Goal: Information Seeking & Learning: Learn about a topic

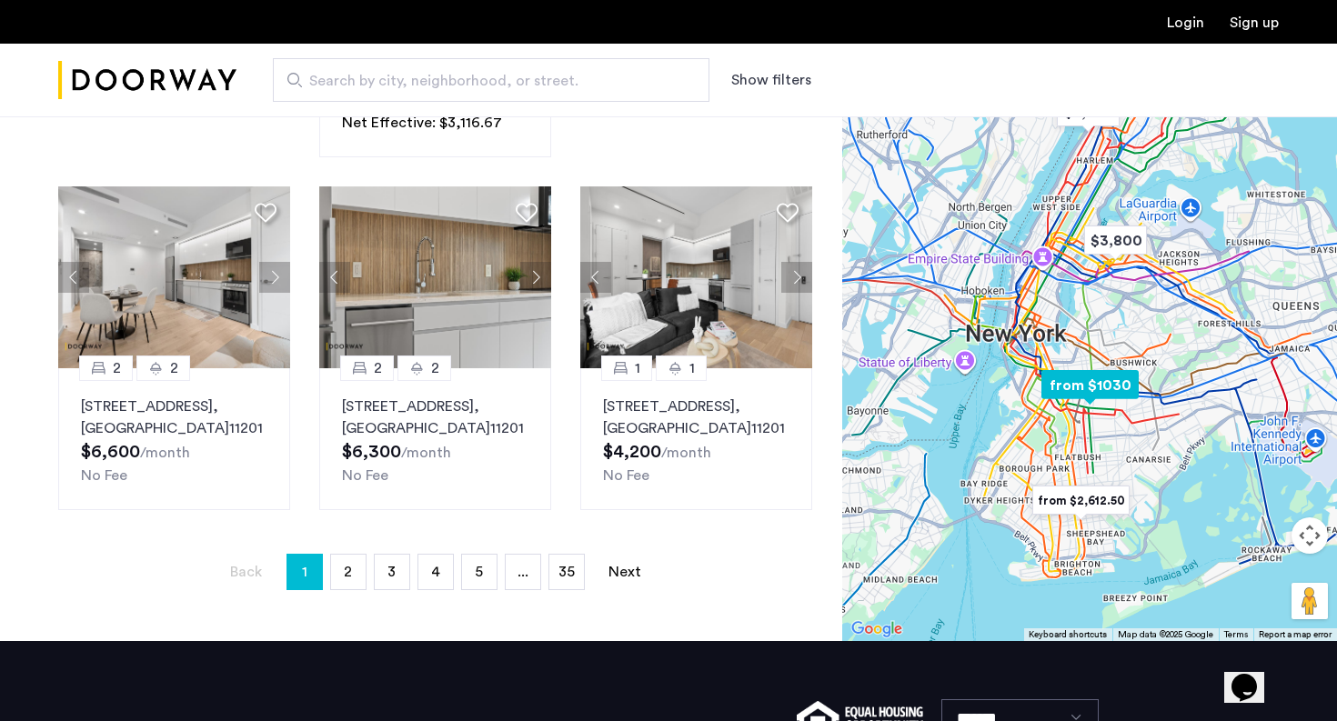
scroll to position [1206, 0]
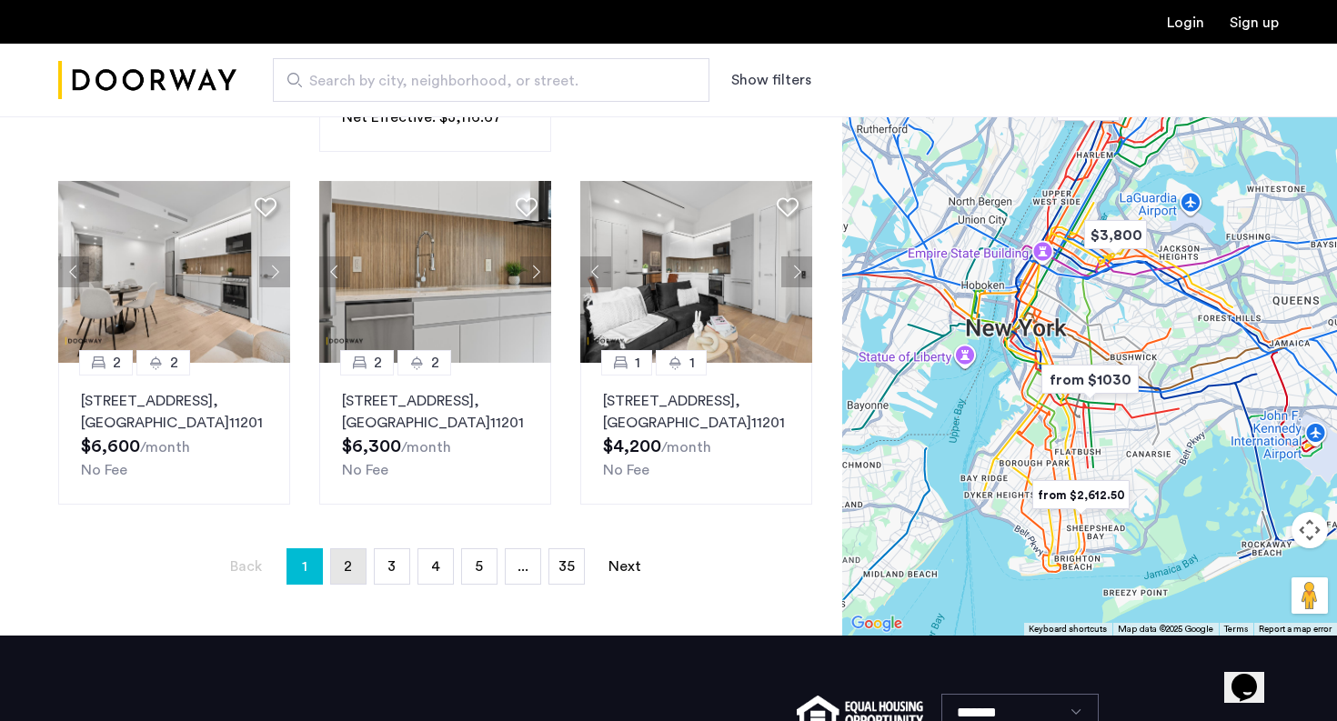
click at [349, 574] on span "2" at bounding box center [348, 566] width 8 height 15
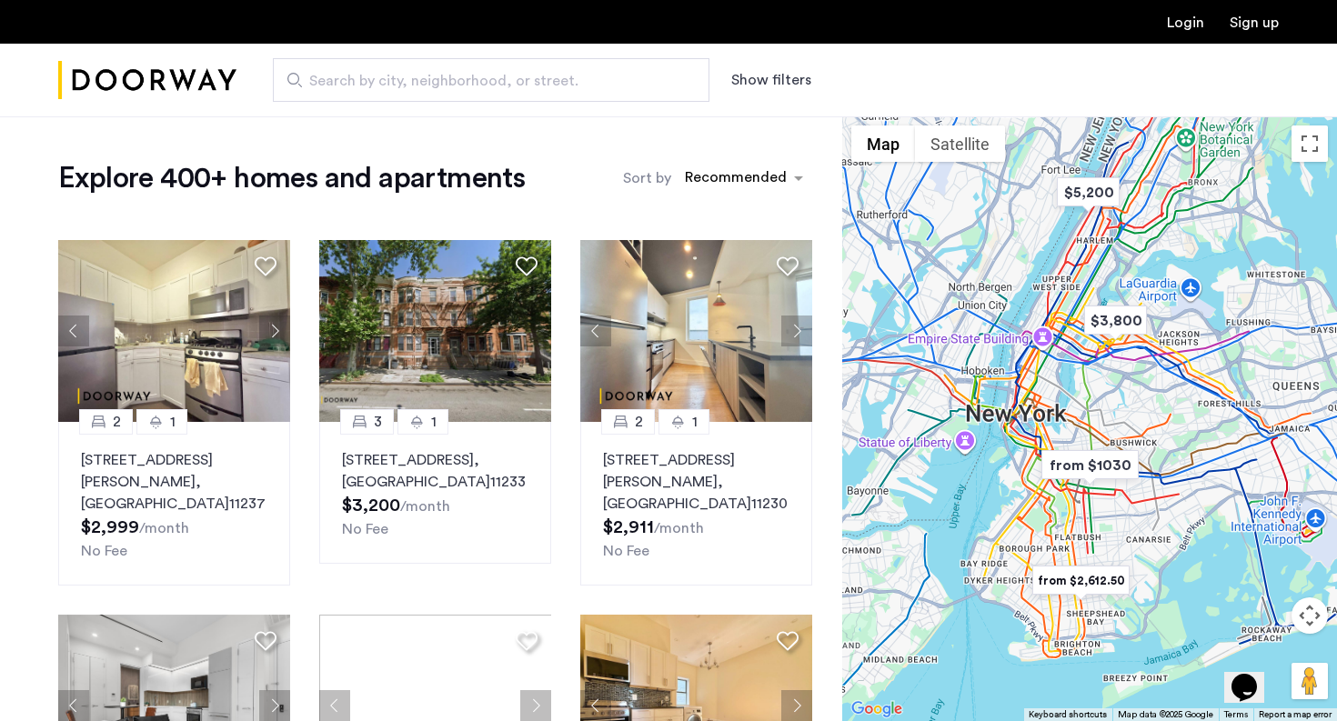
click at [417, 97] on input "Search by city, neighborhood, or street." at bounding box center [491, 80] width 437 height 44
type input "**********"
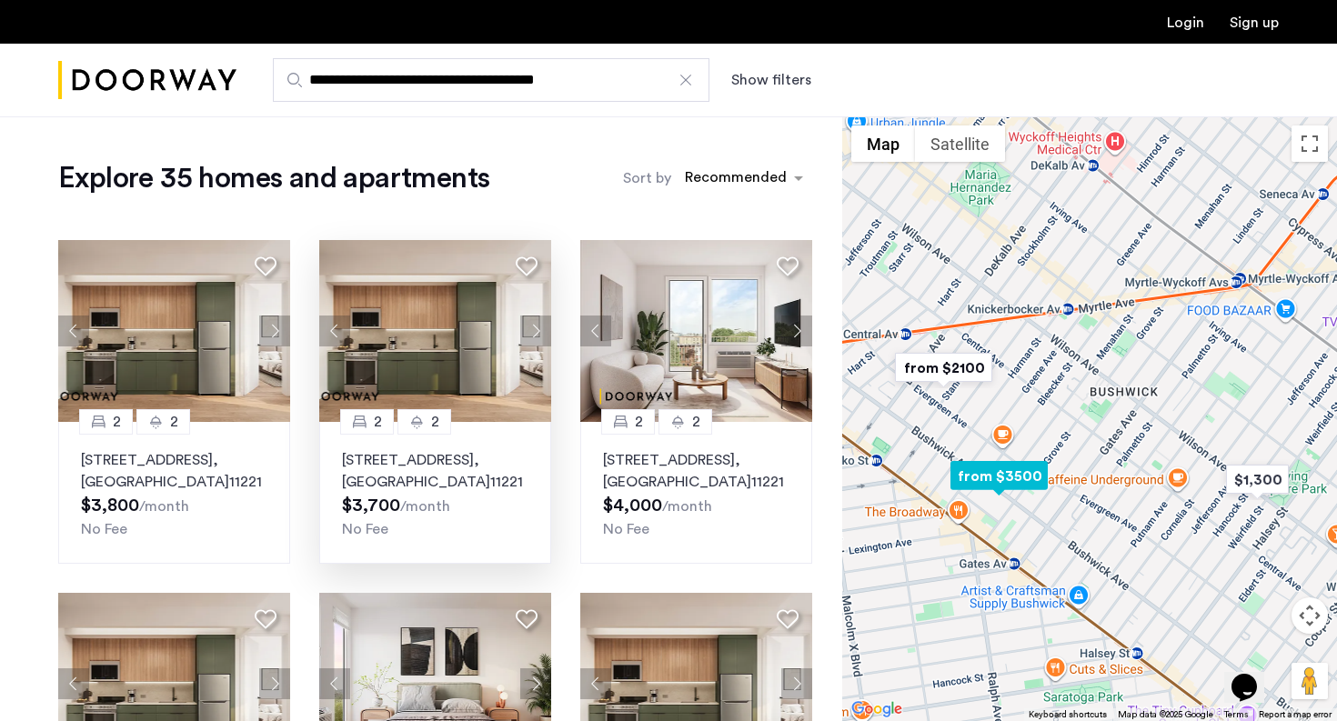
click at [452, 334] on img at bounding box center [435, 331] width 233 height 182
click at [694, 467] on p "[STREET_ADDRESS]" at bounding box center [696, 471] width 186 height 44
click at [411, 358] on img at bounding box center [435, 331] width 233 height 182
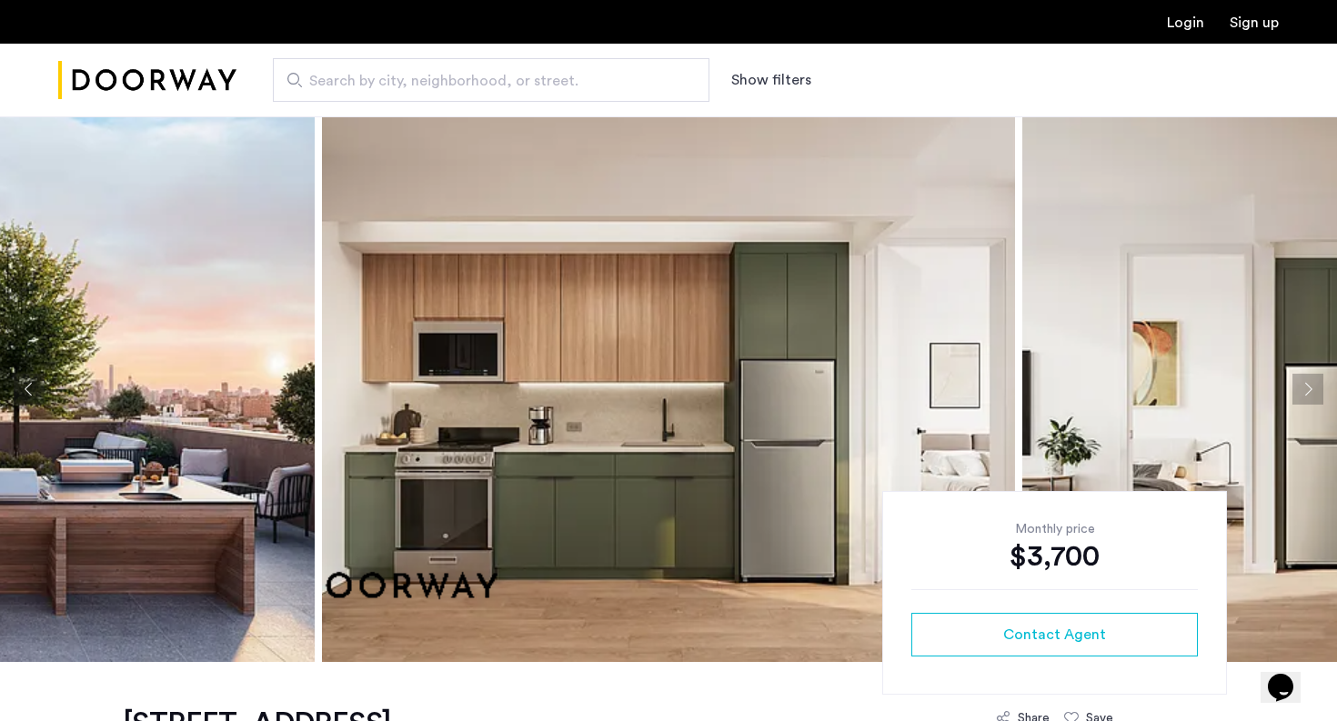
click at [1310, 392] on button "Next apartment" at bounding box center [1307, 389] width 31 height 31
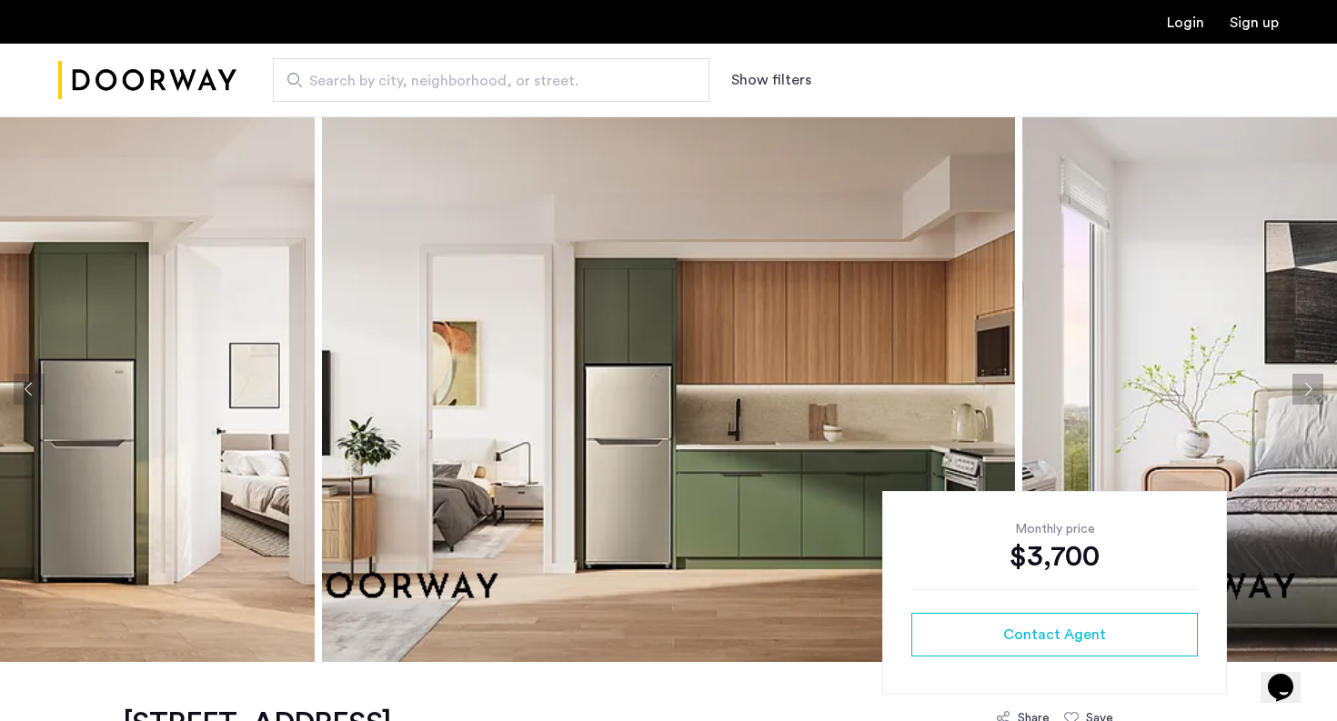
click at [1310, 392] on button "Next apartment" at bounding box center [1307, 389] width 31 height 31
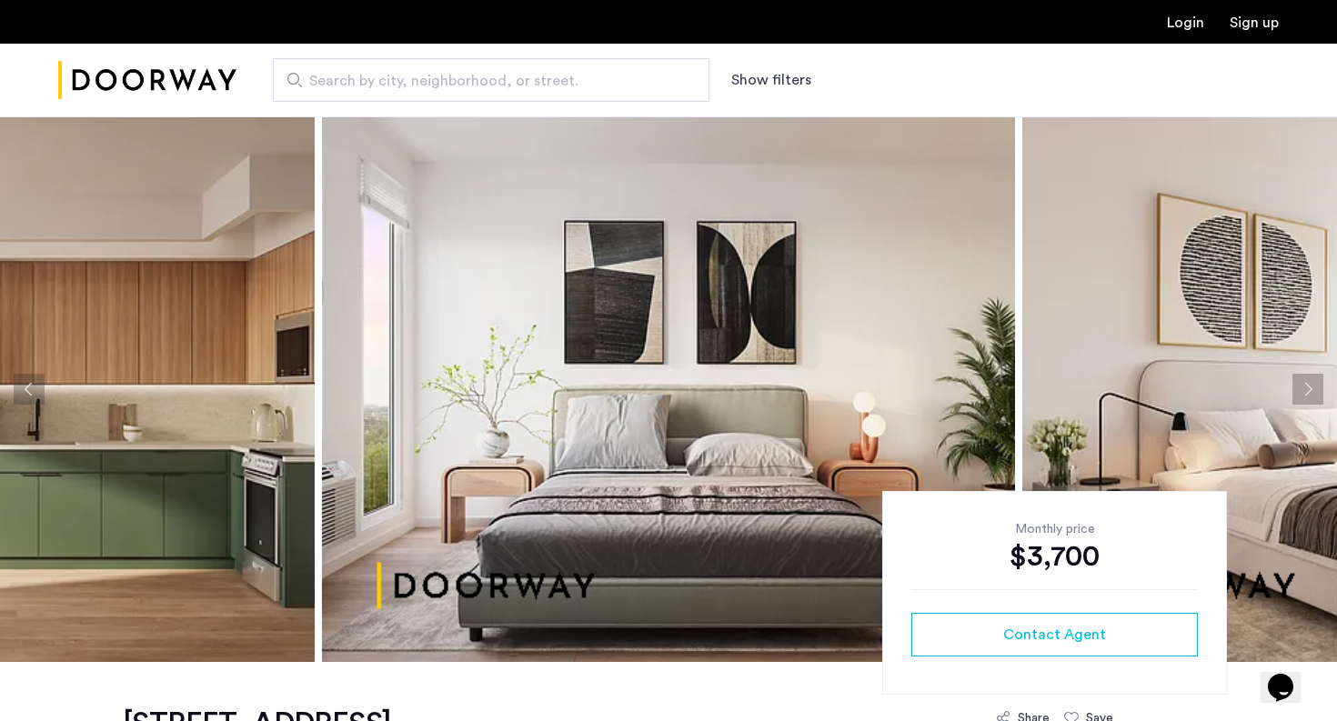
click at [1310, 392] on button "Next apartment" at bounding box center [1307, 389] width 31 height 31
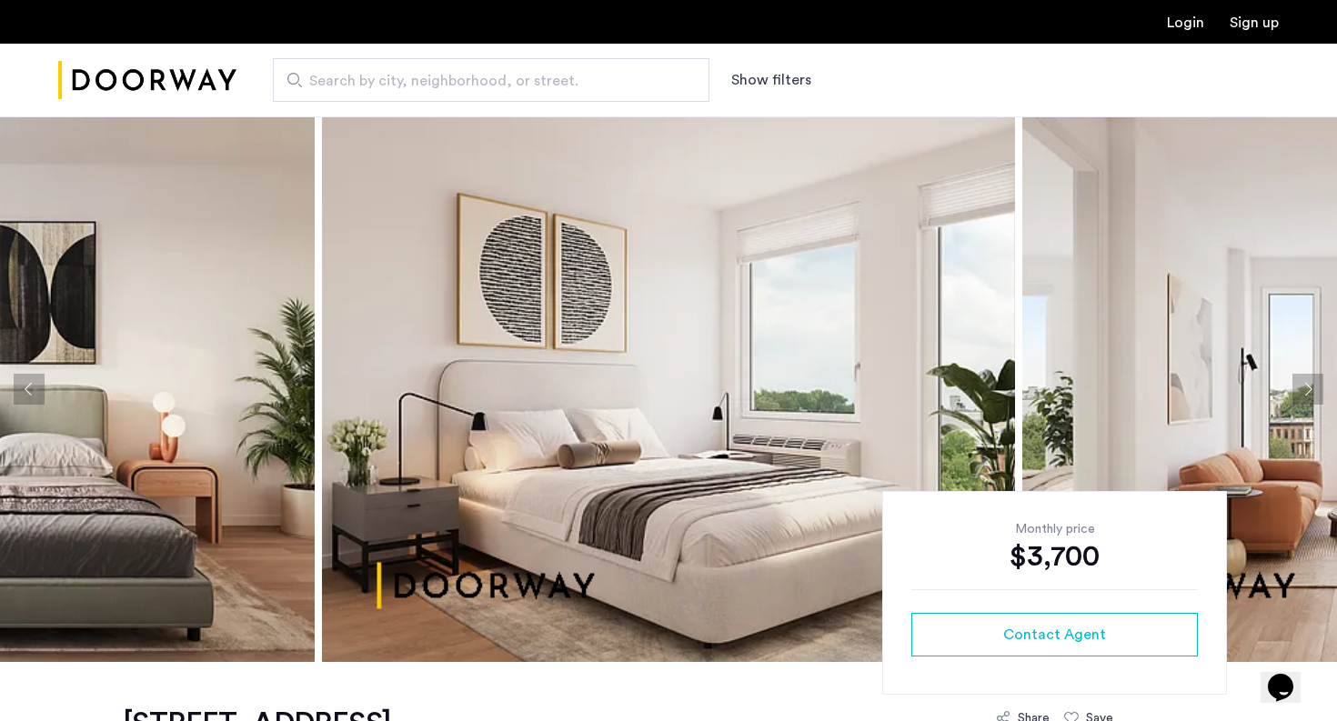
click at [1310, 392] on button "Next apartment" at bounding box center [1307, 389] width 31 height 31
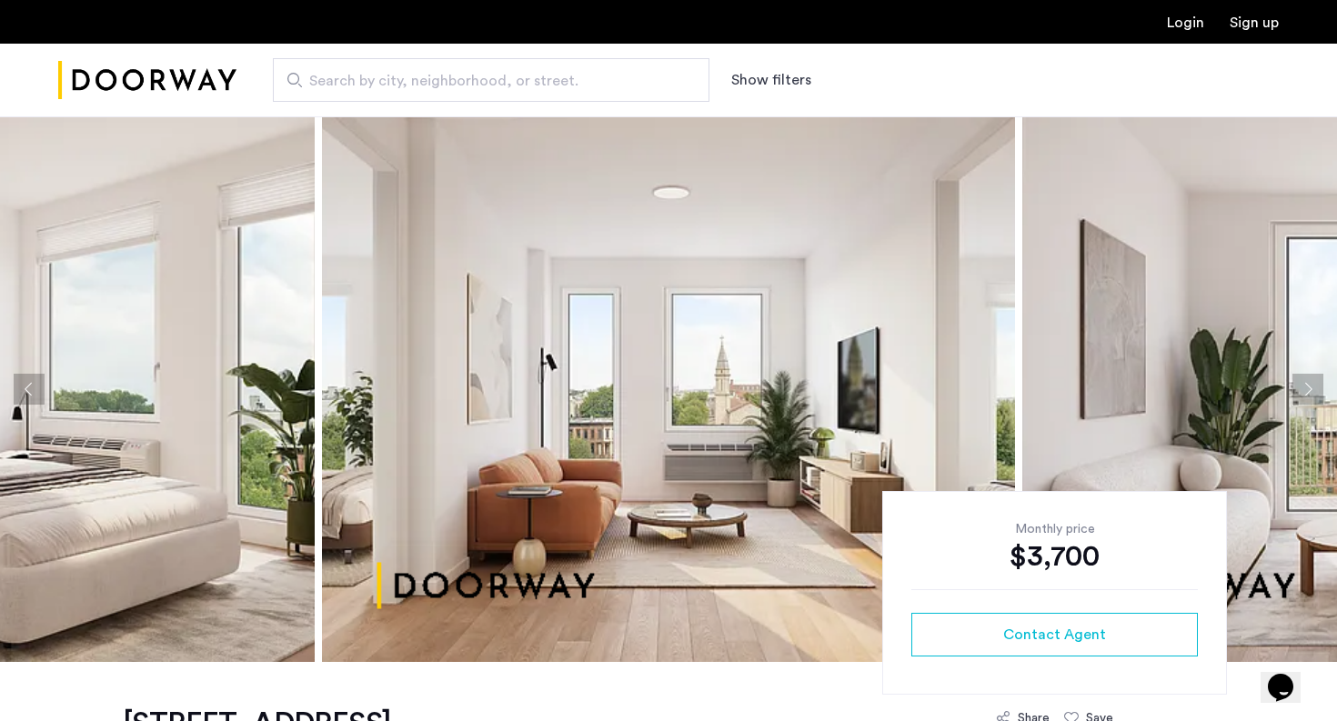
click at [1310, 392] on button "Next apartment" at bounding box center [1307, 389] width 31 height 31
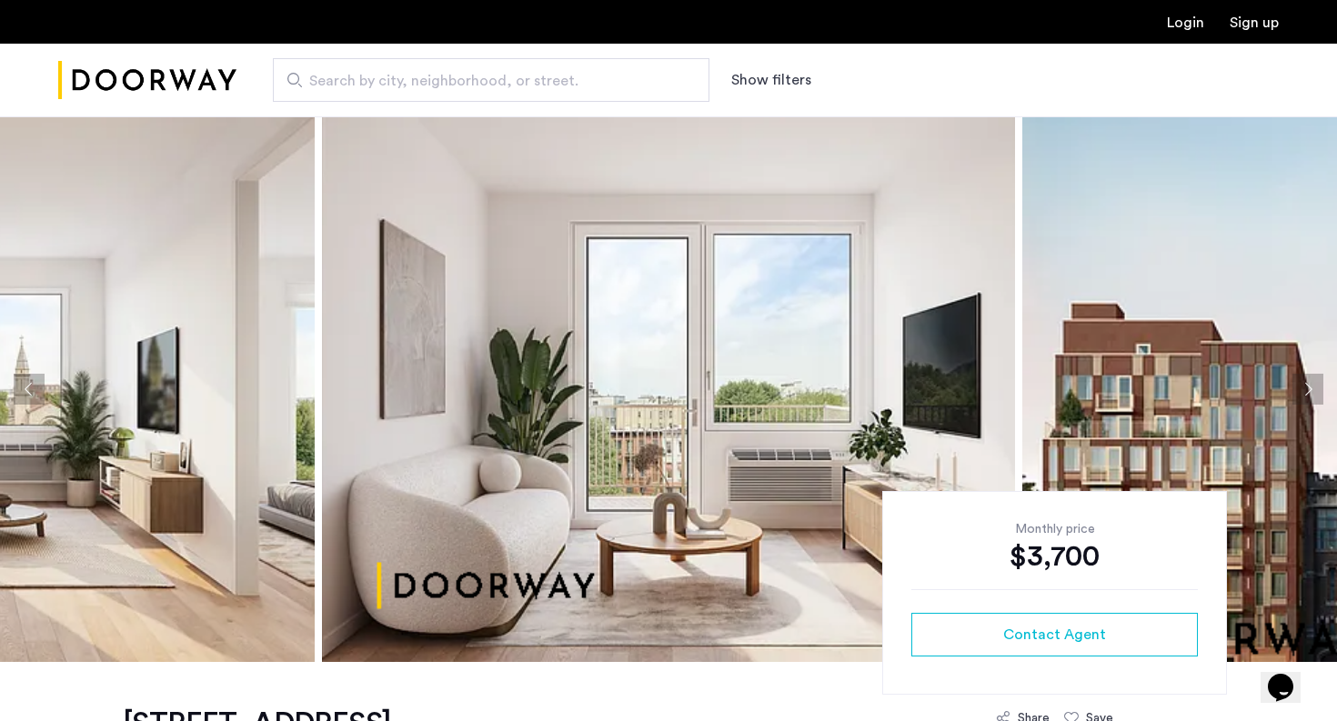
click at [1310, 392] on button "Next apartment" at bounding box center [1307, 389] width 31 height 31
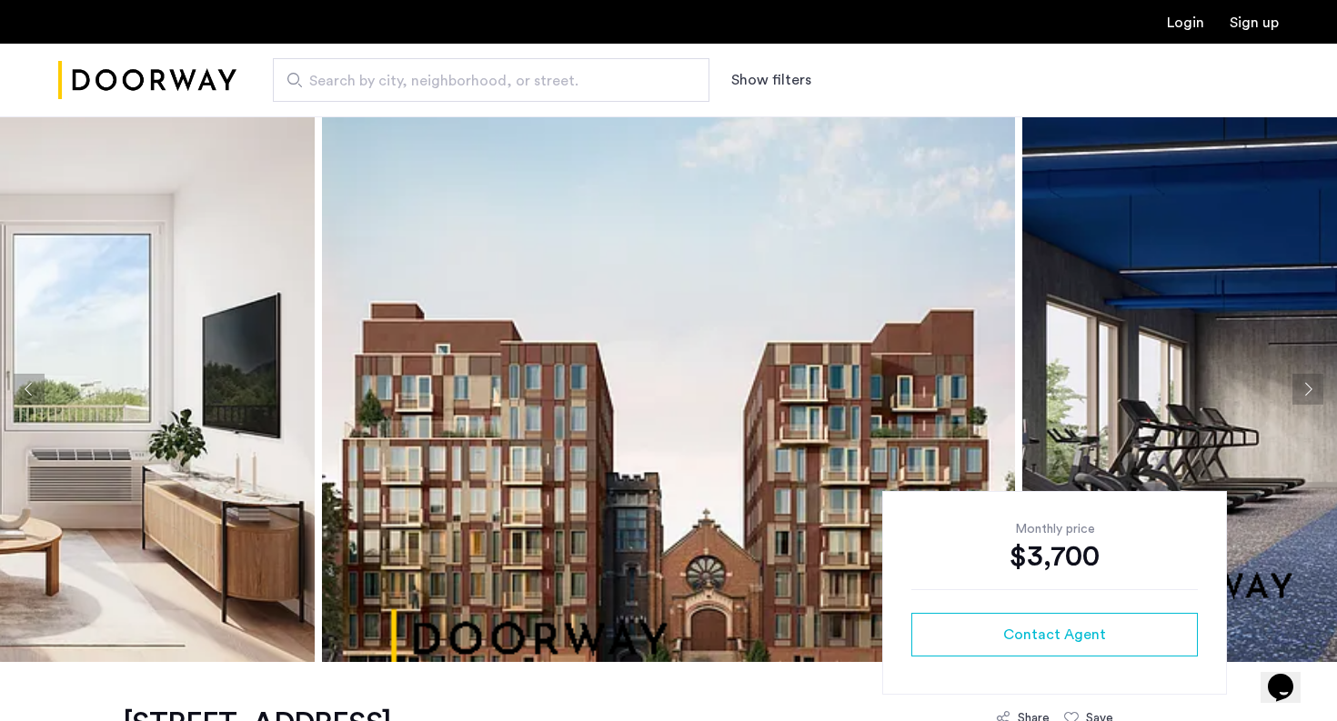
click at [1310, 392] on button "Next apartment" at bounding box center [1307, 389] width 31 height 31
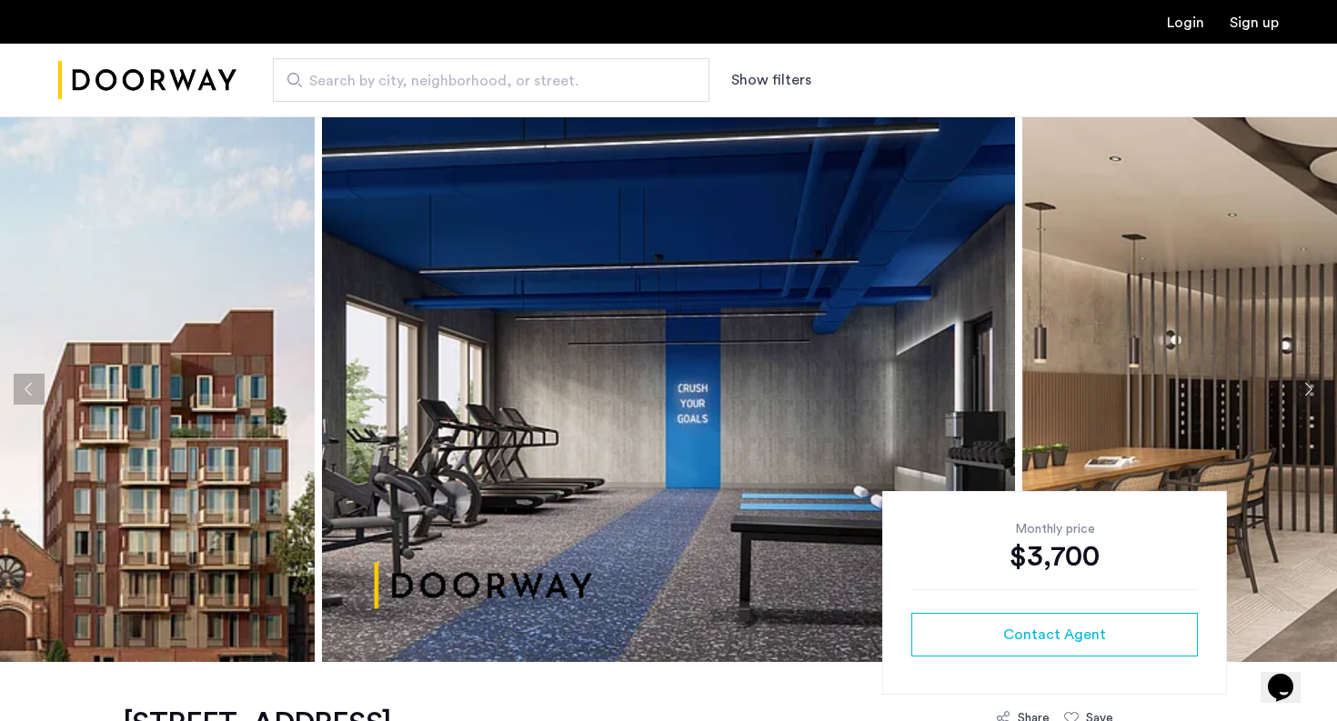
click at [30, 396] on button "Previous apartment" at bounding box center [29, 389] width 31 height 31
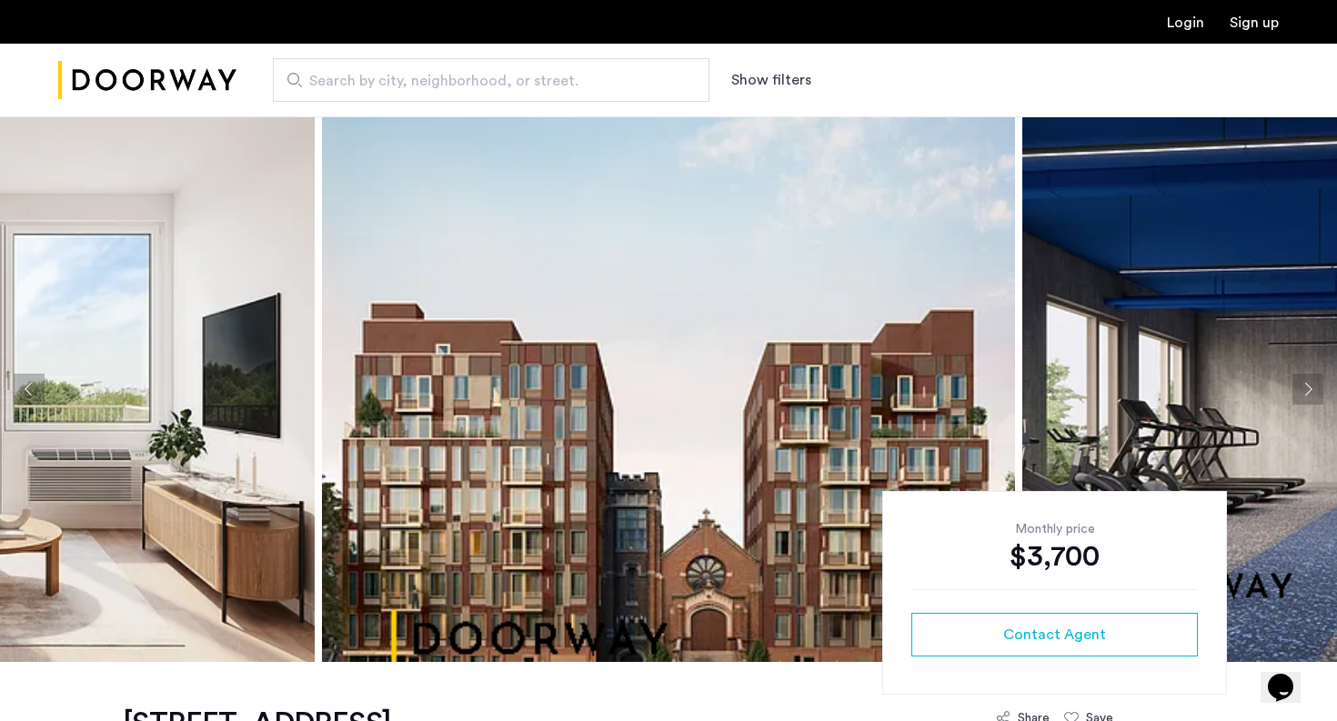
click at [1310, 390] on button "Next apartment" at bounding box center [1307, 389] width 31 height 31
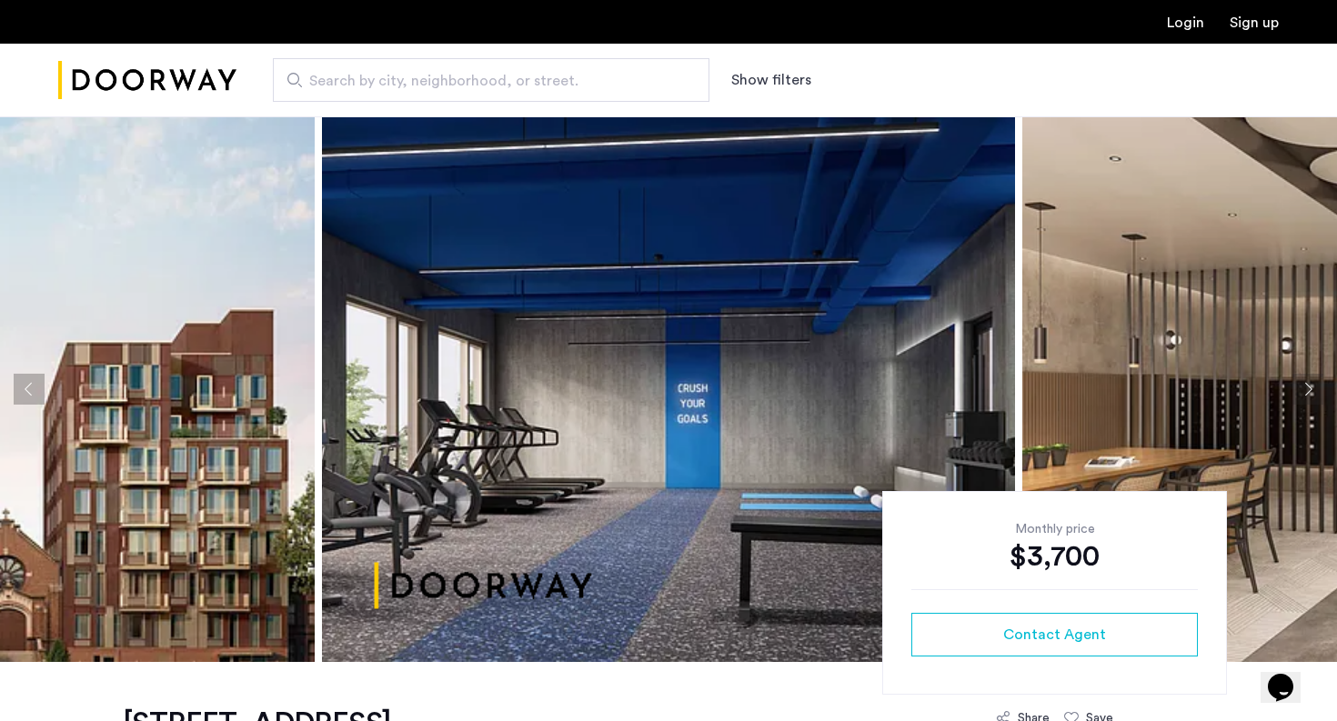
click at [1310, 390] on button "Next apartment" at bounding box center [1307, 389] width 31 height 31
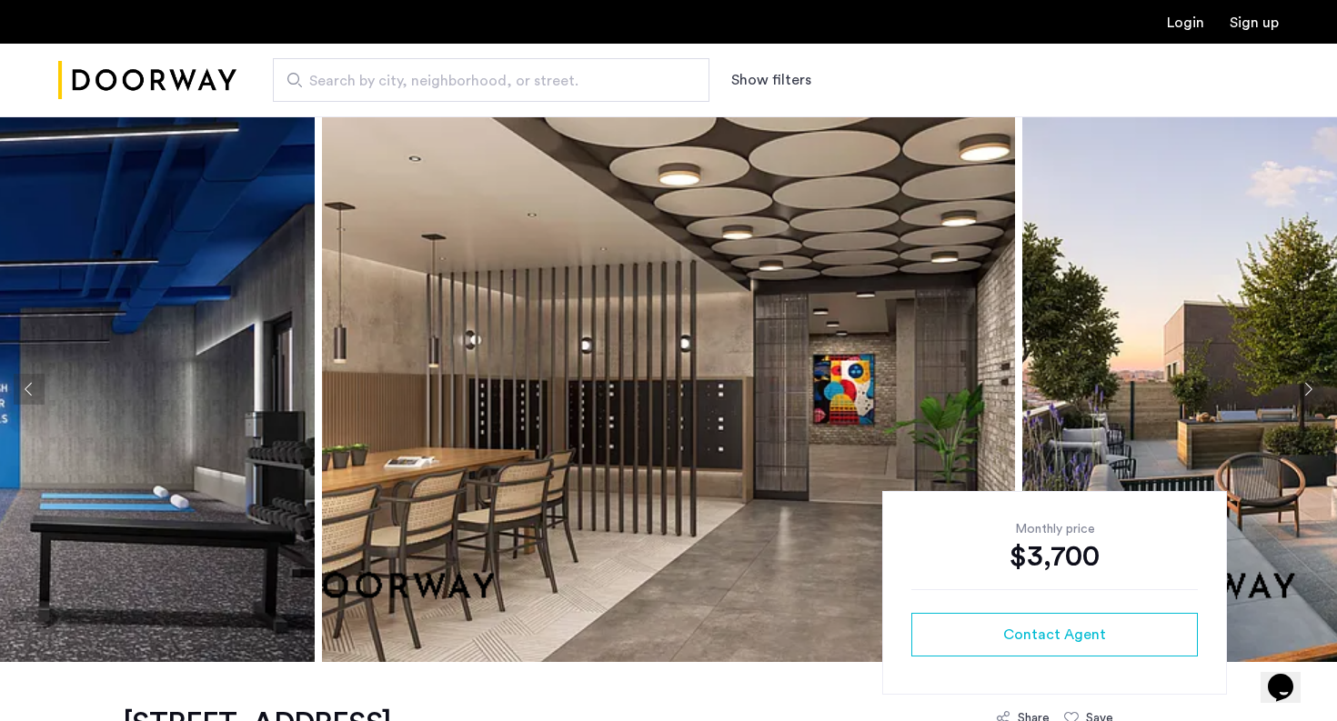
click at [1310, 390] on button "Next apartment" at bounding box center [1307, 389] width 31 height 31
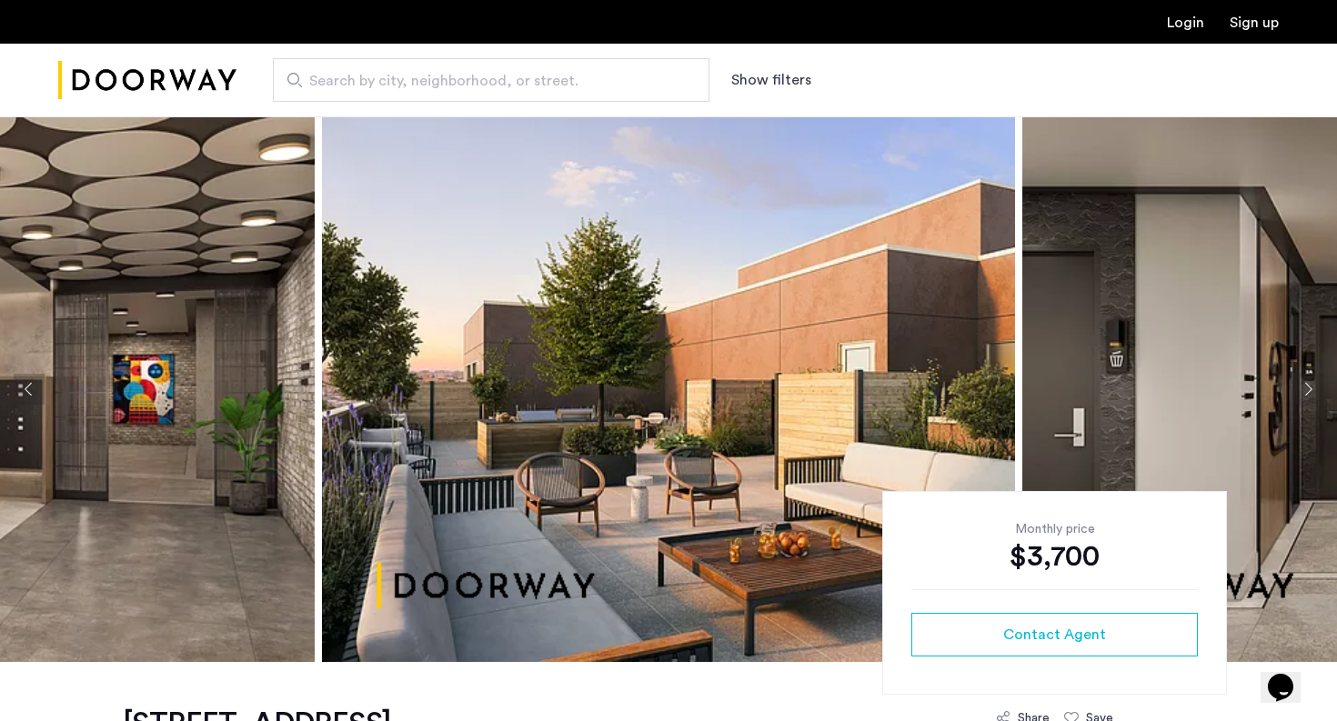
click at [1310, 390] on button "Next apartment" at bounding box center [1307, 389] width 31 height 31
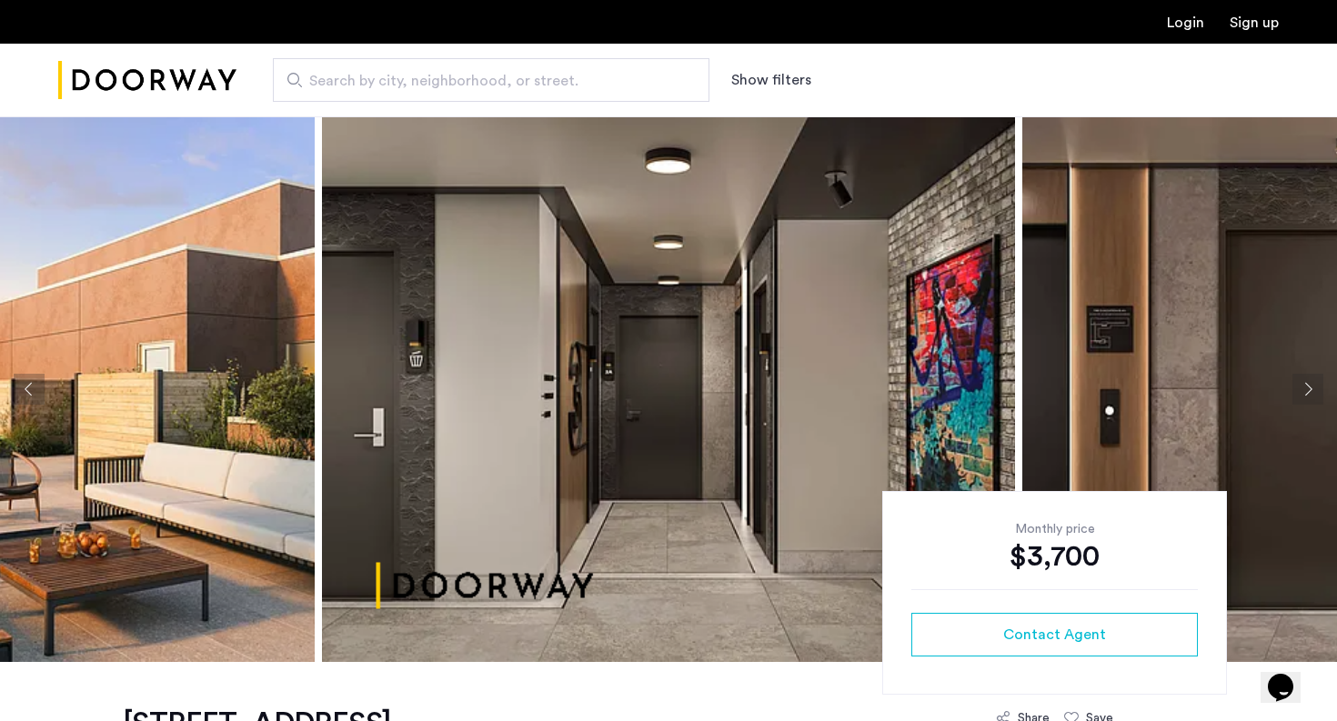
click at [1310, 390] on button "Next apartment" at bounding box center [1307, 389] width 31 height 31
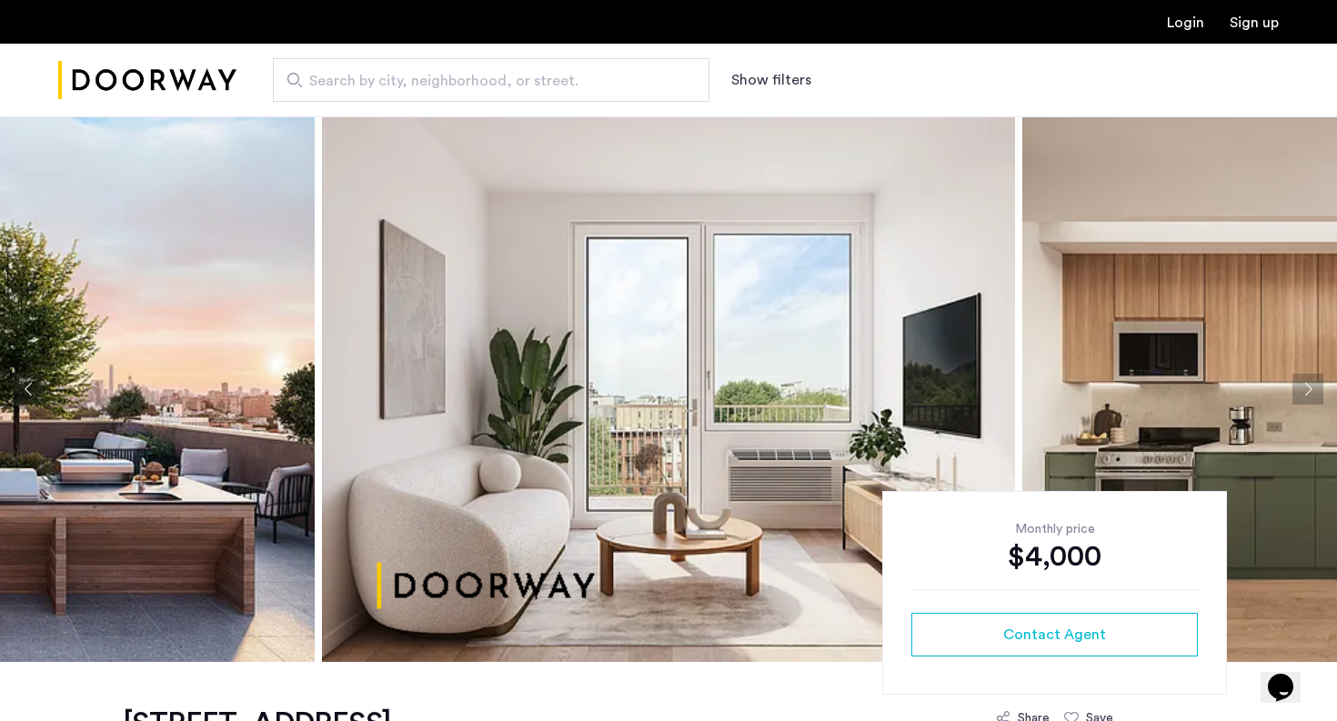
click at [1307, 383] on button "Next apartment" at bounding box center [1307, 389] width 31 height 31
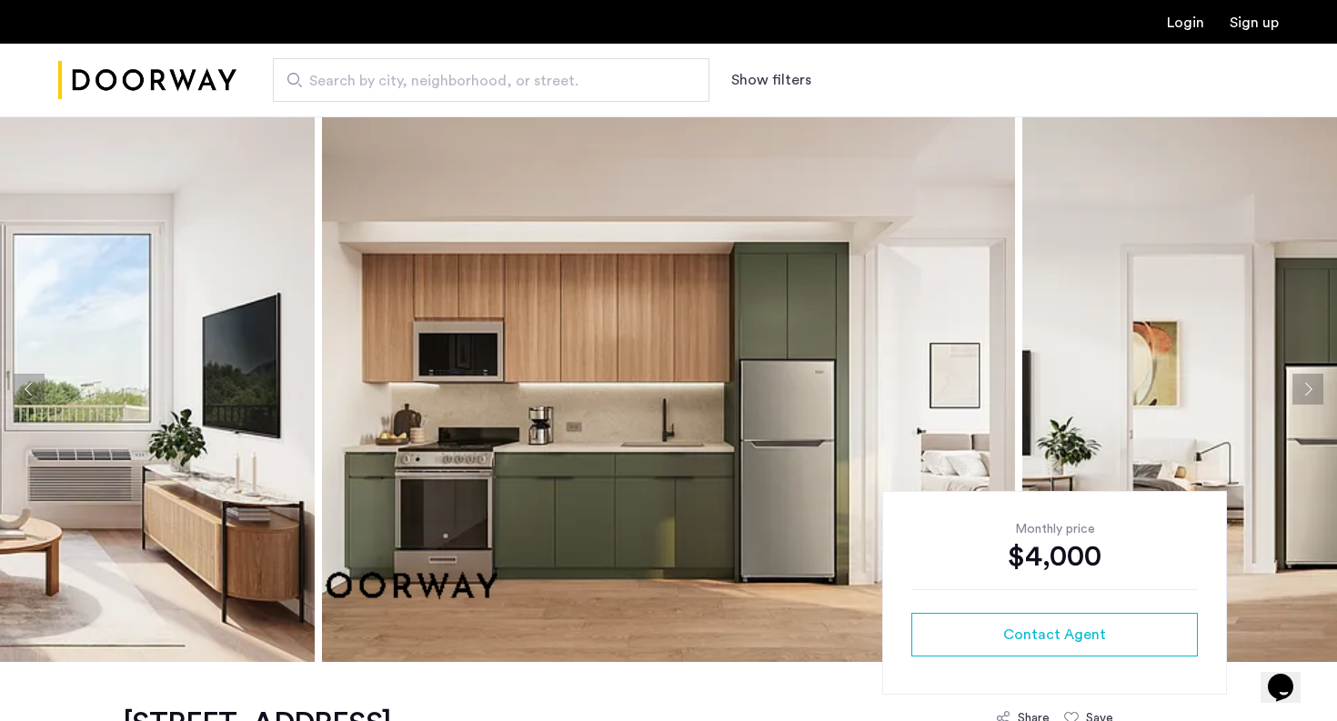
click at [1307, 383] on button "Next apartment" at bounding box center [1307, 389] width 31 height 31
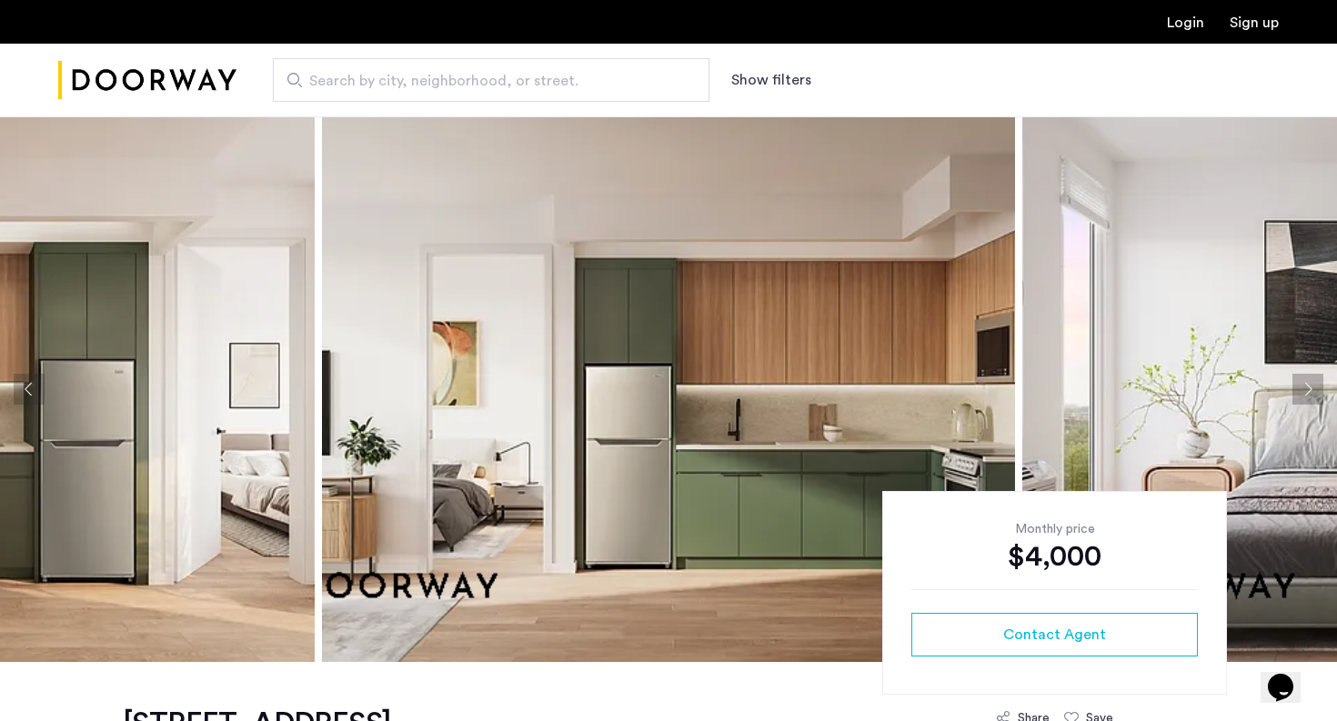
click at [1307, 383] on button "Next apartment" at bounding box center [1307, 389] width 31 height 31
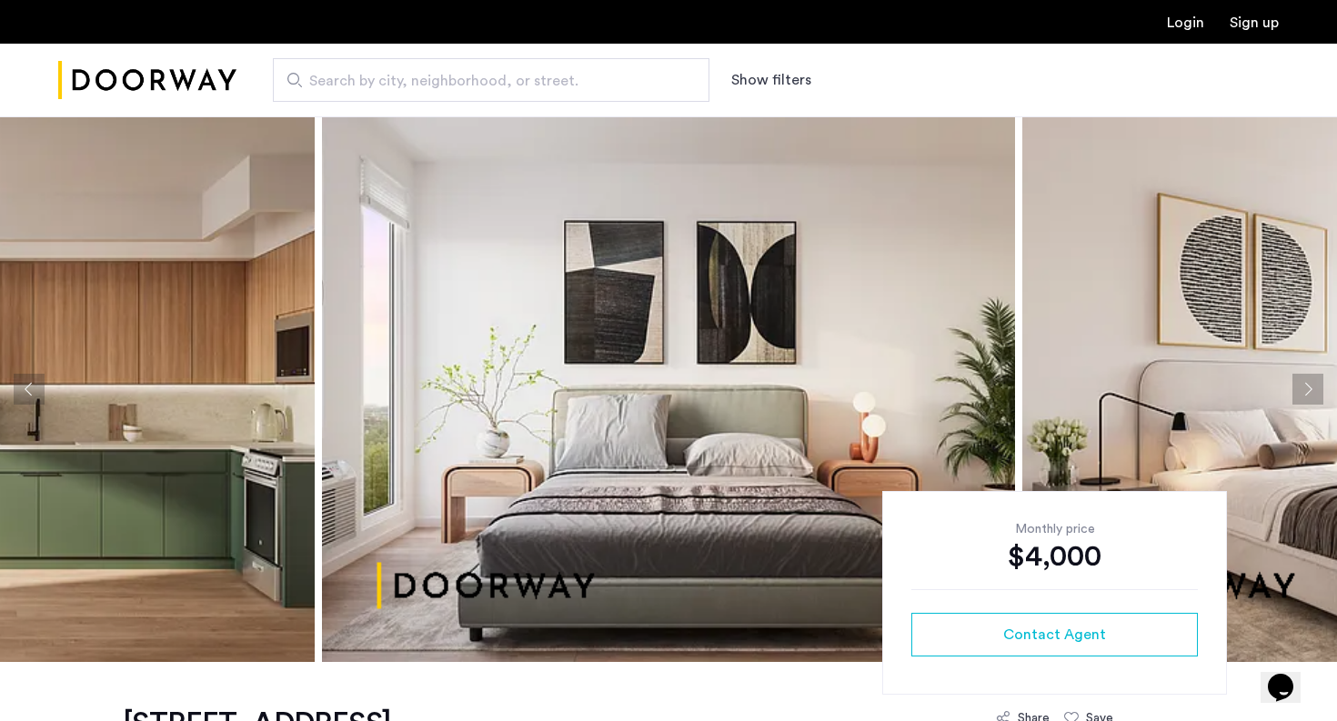
click at [1307, 383] on button "Next apartment" at bounding box center [1307, 389] width 31 height 31
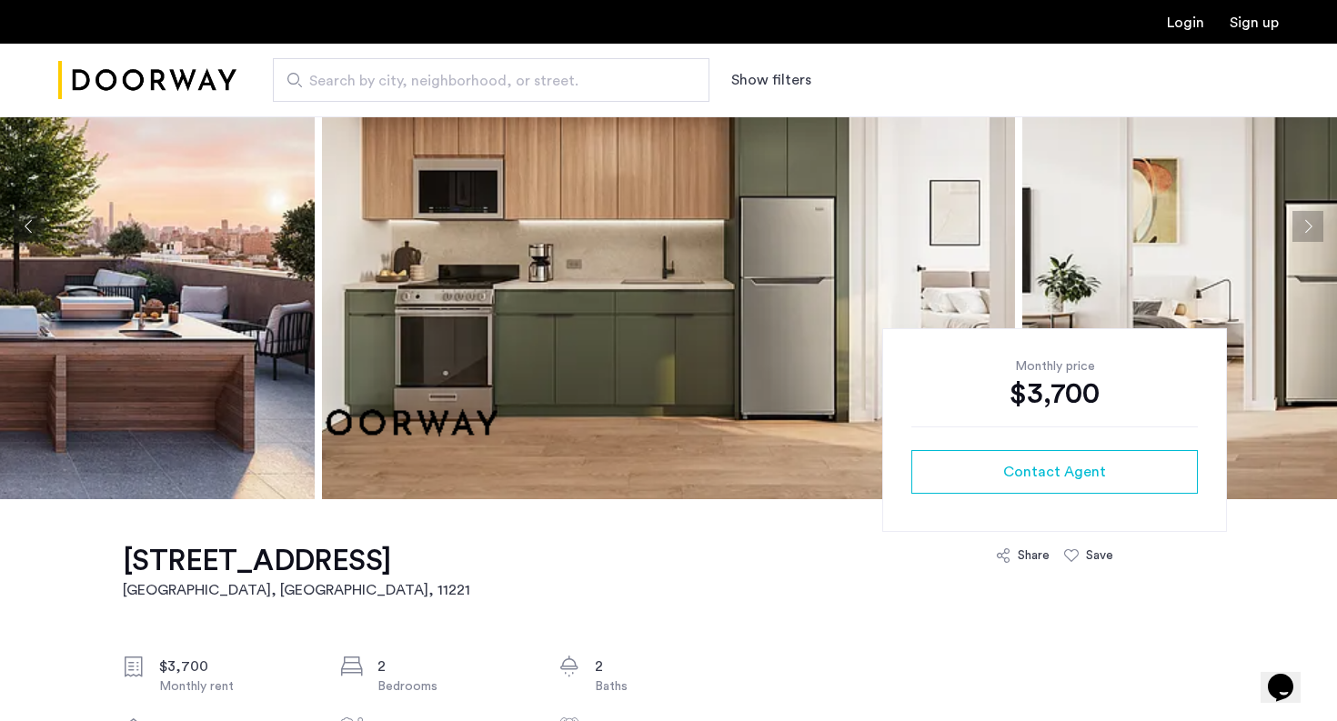
scroll to position [162, 0]
